Goal: Use online tool/utility: Utilize a website feature to perform a specific function

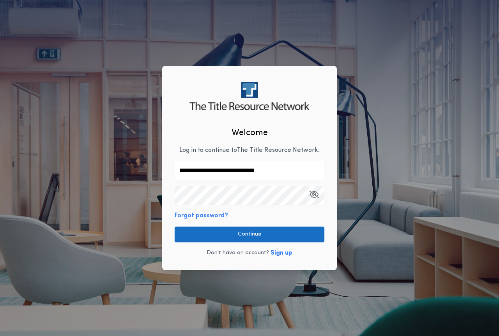
click at [259, 229] on button "Continue" at bounding box center [250, 235] width 150 height 16
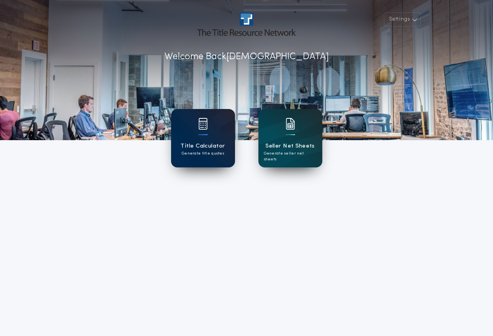
click at [196, 154] on p "Generate title quotes" at bounding box center [203, 154] width 42 height 6
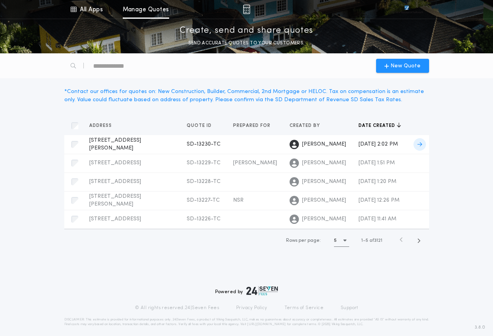
click at [227, 147] on td at bounding box center [255, 144] width 57 height 19
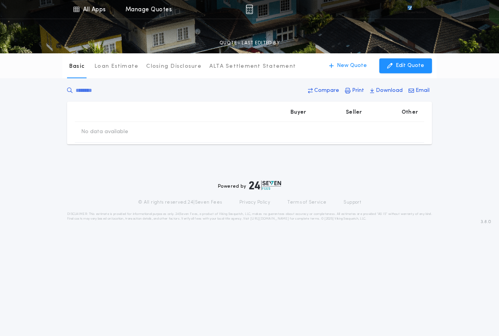
type input "********"
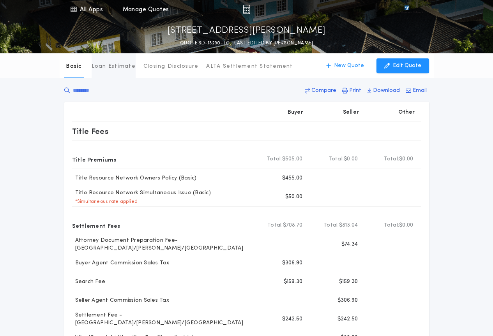
click at [116, 69] on p "Loan Estimate" at bounding box center [114, 67] width 44 height 8
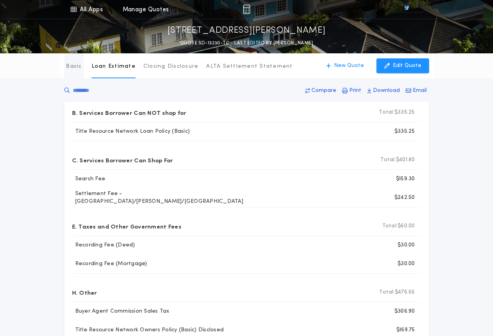
drag, startPoint x: 80, startPoint y: 74, endPoint x: 76, endPoint y: 72, distance: 4.0
click at [78, 74] on button "Basic" at bounding box center [73, 65] width 19 height 25
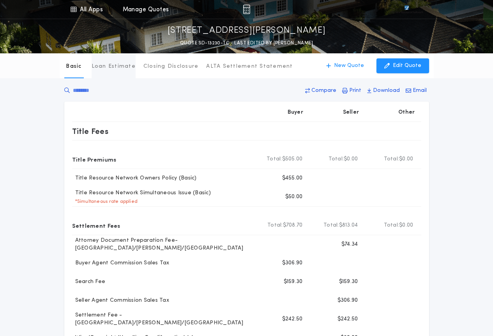
click at [108, 64] on p "Loan Estimate" at bounding box center [114, 67] width 44 height 8
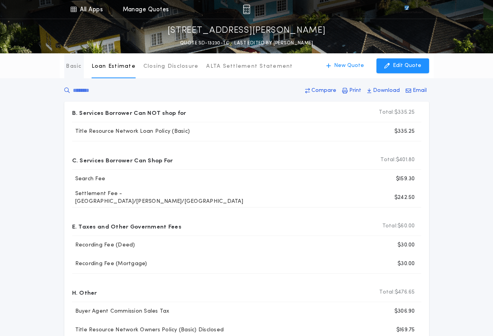
click at [64, 69] on button "Basic" at bounding box center [73, 65] width 19 height 25
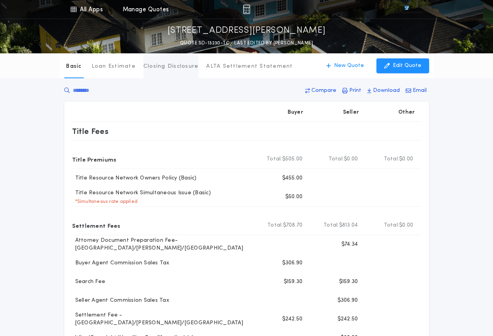
click at [157, 66] on p "Closing Disclosure" at bounding box center [170, 67] width 55 height 8
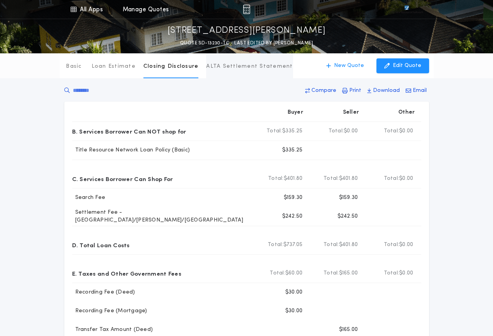
drag, startPoint x: 254, startPoint y: 66, endPoint x: 204, endPoint y: 67, distance: 50.3
click at [253, 66] on p "ALTA Settlement Statement" at bounding box center [249, 67] width 87 height 8
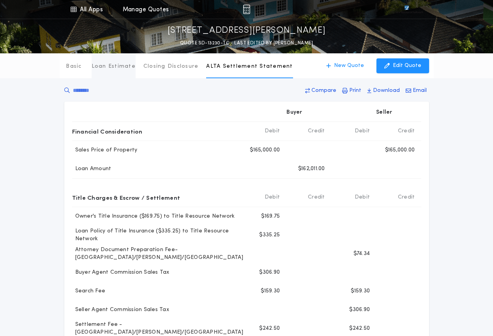
click at [101, 68] on p "Loan Estimate" at bounding box center [114, 67] width 44 height 8
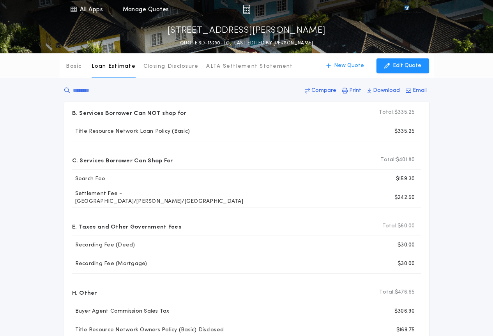
click at [87, 67] on div "Basic Loan Estimate Closing Disclosure ALTA Settlement Statement" at bounding box center [178, 65] width 229 height 25
click at [83, 66] on button "Basic" at bounding box center [73, 65] width 19 height 25
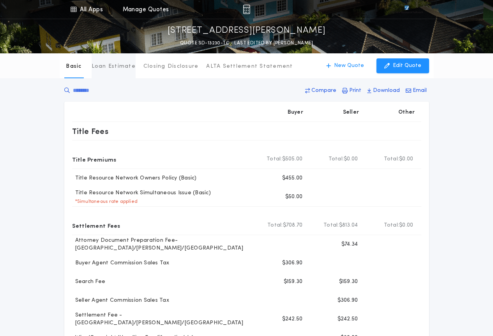
click at [118, 73] on button "Loan Estimate" at bounding box center [114, 65] width 44 height 25
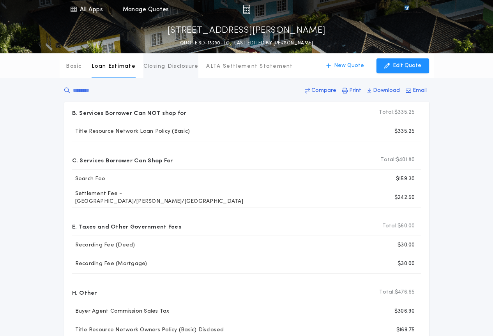
drag, startPoint x: 171, startPoint y: 65, endPoint x: 177, endPoint y: 64, distance: 6.7
click at [172, 64] on p "Closing Disclosure" at bounding box center [170, 67] width 55 height 8
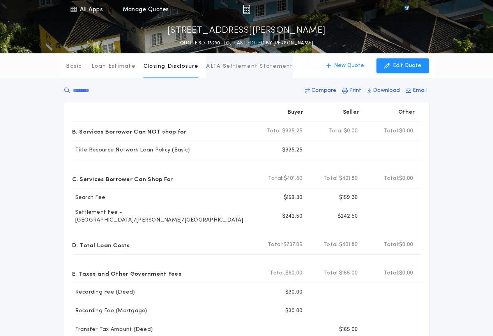
click at [218, 68] on p "ALTA Settlement Statement" at bounding box center [249, 67] width 87 height 8
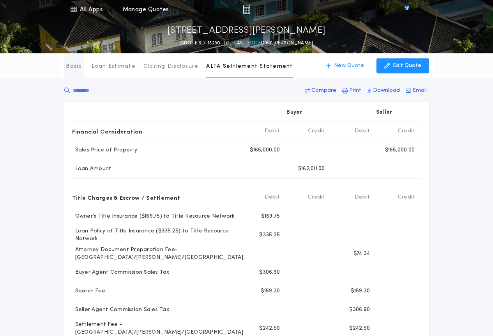
click at [78, 66] on p "Basic" at bounding box center [74, 67] width 16 height 8
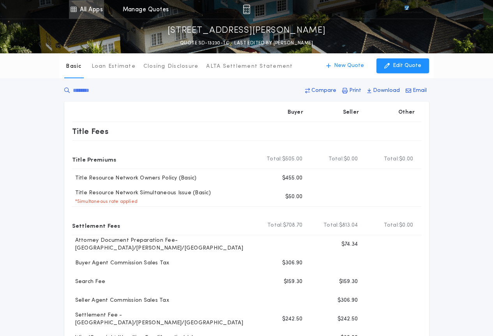
click at [93, 11] on link "All Apps" at bounding box center [86, 9] width 35 height 19
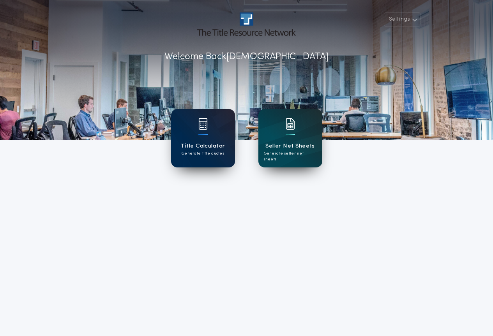
click at [223, 145] on h1 "Title Calculator" at bounding box center [202, 146] width 44 height 9
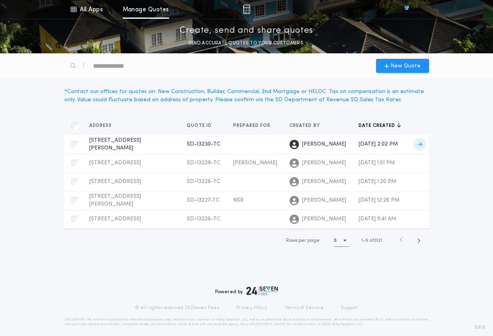
click at [227, 139] on td at bounding box center [255, 144] width 57 height 19
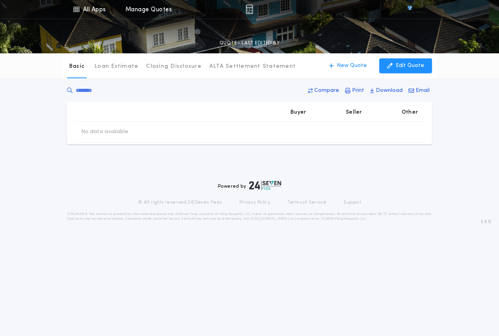
type input "********"
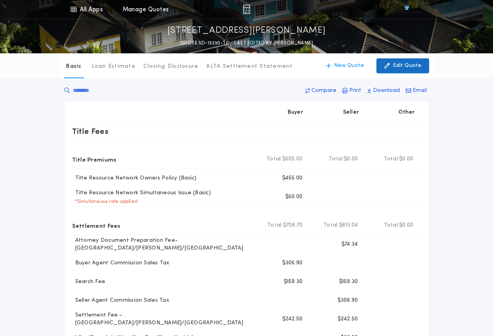
click at [405, 67] on p "Edit Quote" at bounding box center [407, 66] width 28 height 8
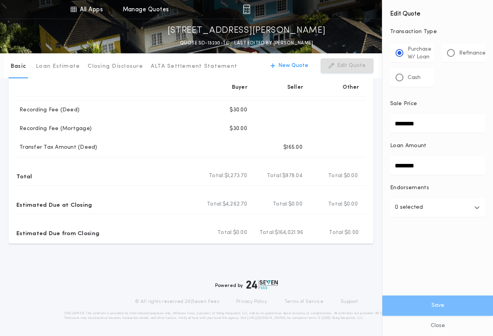
scroll to position [70, 0]
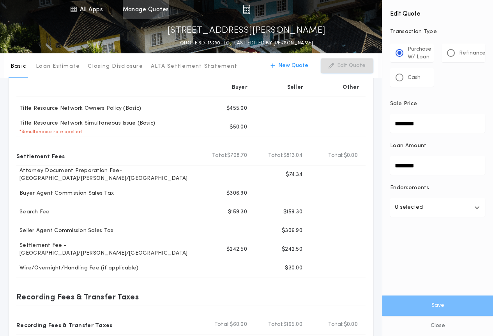
click at [132, 7] on link "Manage Quotes" at bounding box center [146, 9] width 46 height 19
